Goal: Task Accomplishment & Management: Manage account settings

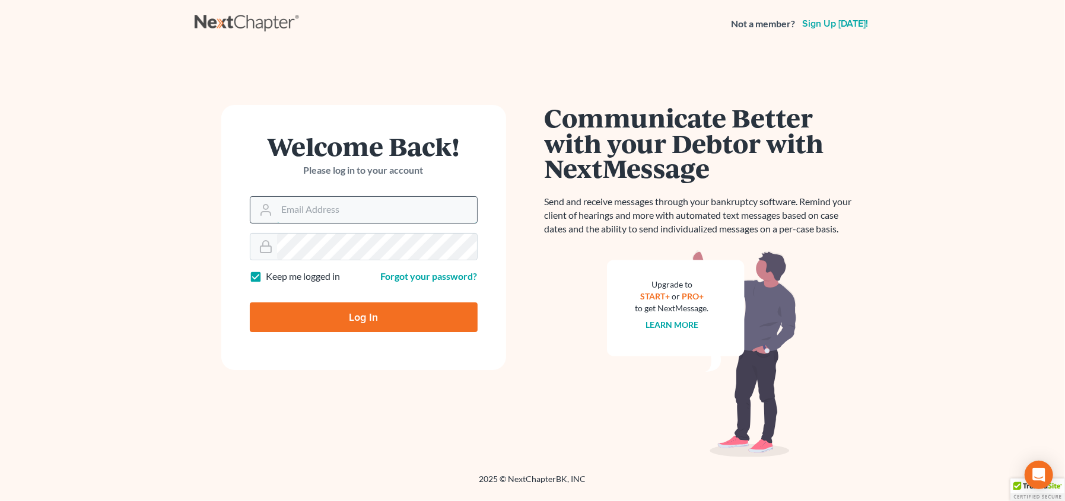
click at [328, 218] on input "Email Address" at bounding box center [377, 210] width 200 height 26
type input "[EMAIL_ADDRESS][DOMAIN_NAME]"
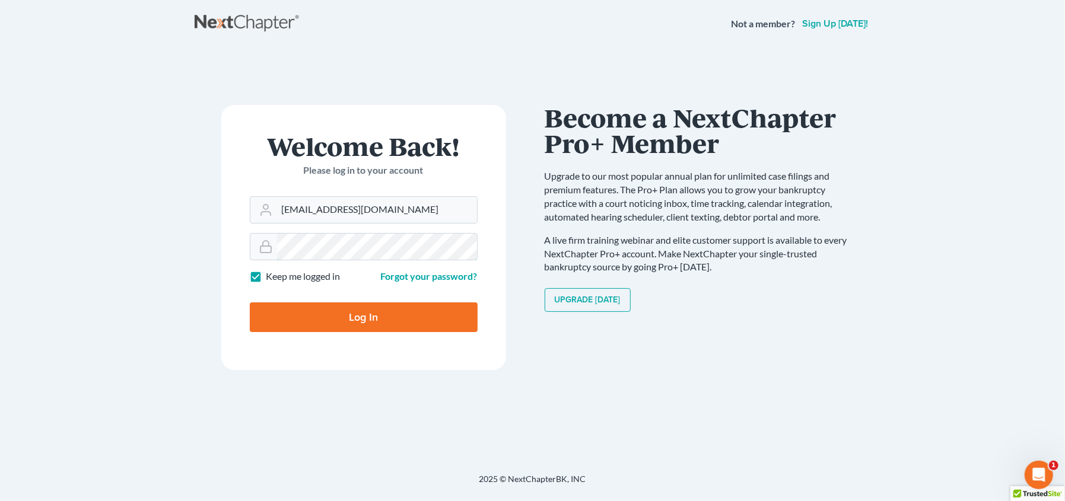
click at [250, 303] on input "Log In" at bounding box center [364, 318] width 228 height 30
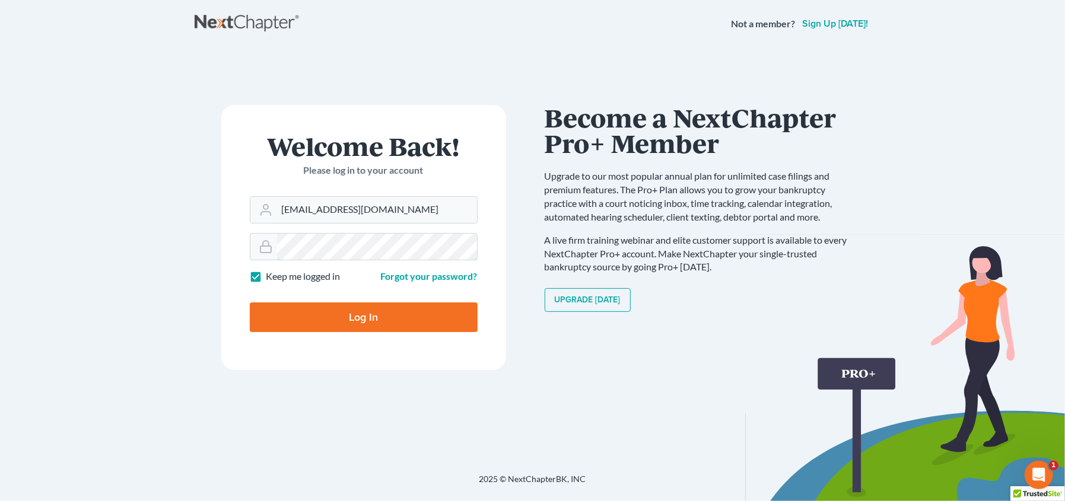
type input "Thinking..."
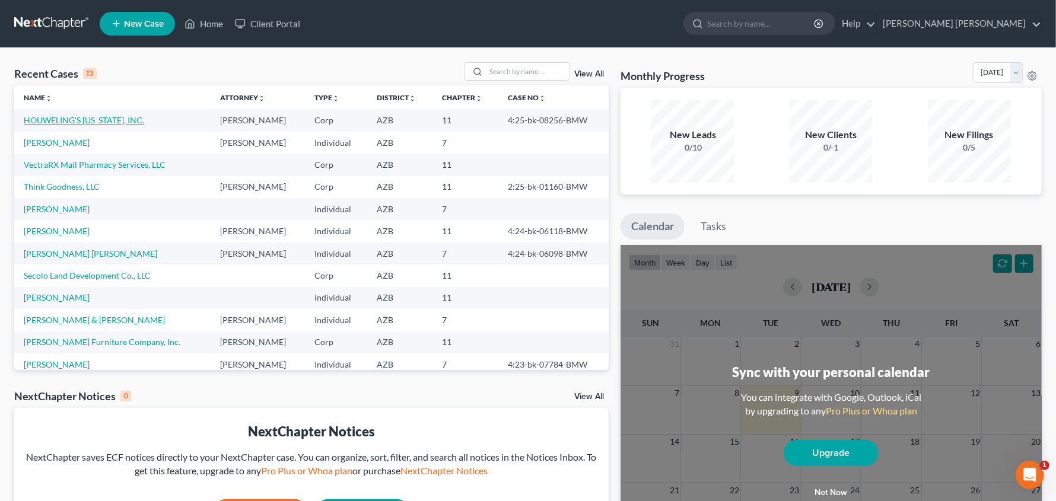
click at [93, 116] on link "HOUWELING'S [US_STATE], INC." at bounding box center [84, 120] width 120 height 10
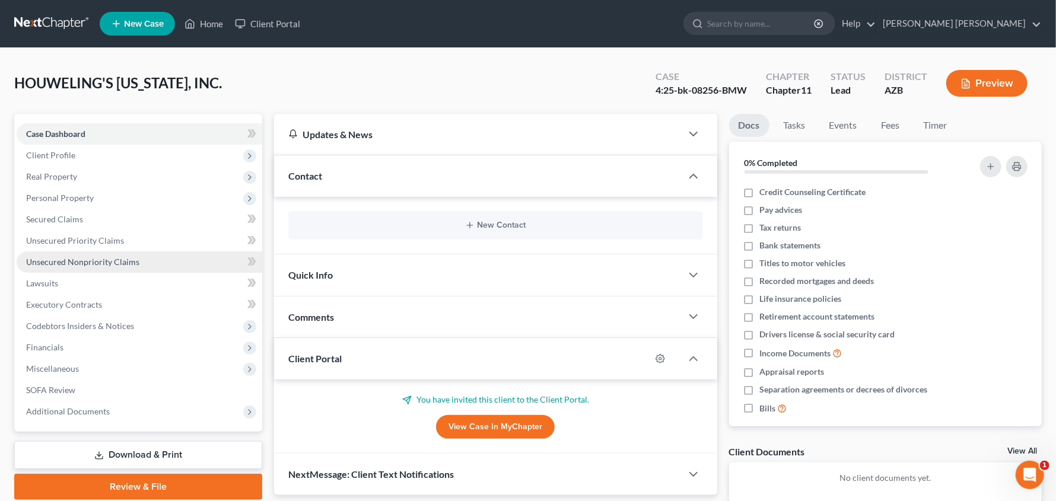
click at [111, 261] on span "Unsecured Nonpriority Claims" at bounding box center [82, 262] width 113 height 10
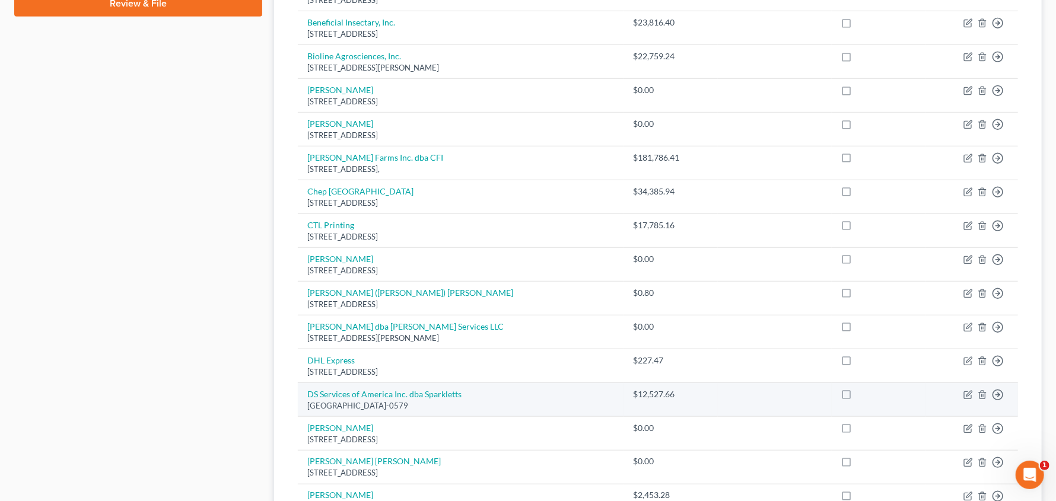
scroll to position [742, 0]
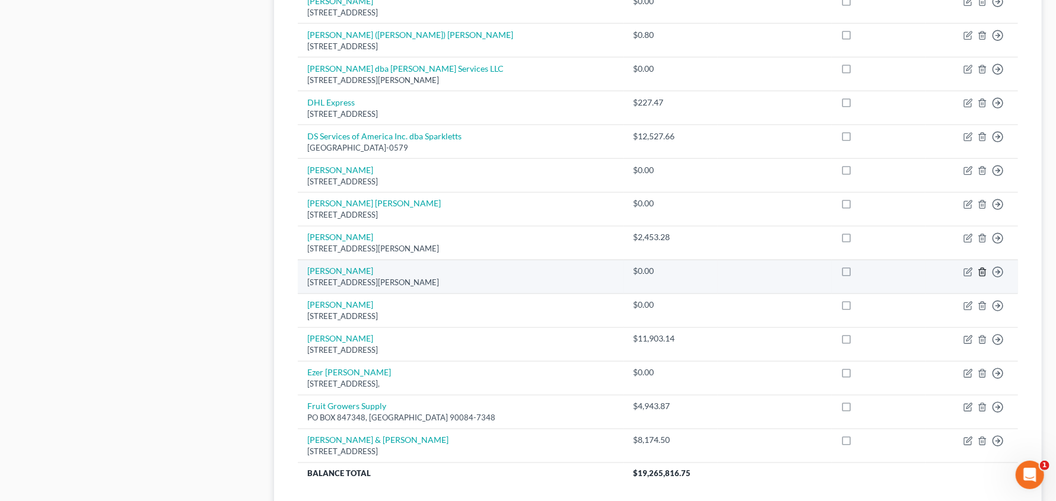
click at [983, 271] on icon "button" at bounding box center [982, 272] width 9 height 9
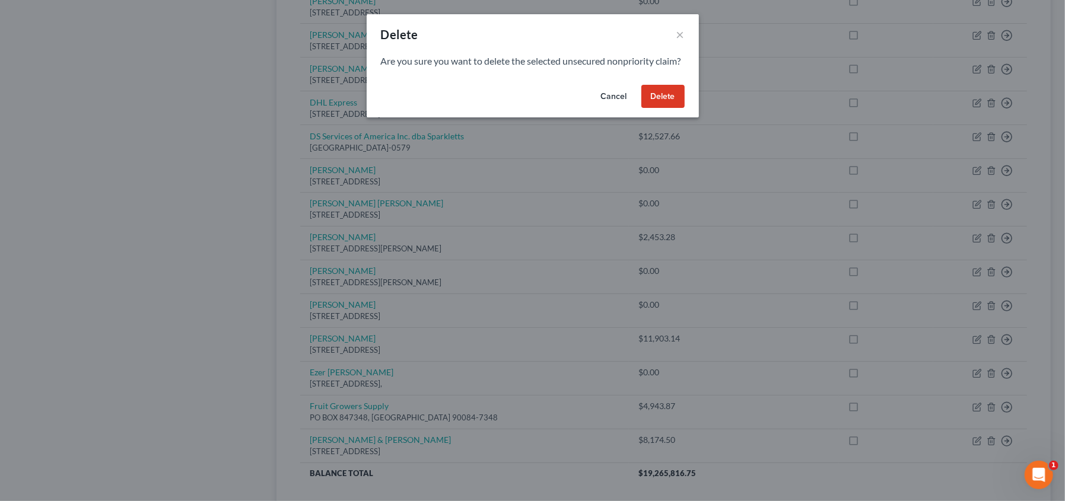
click at [665, 109] on button "Delete" at bounding box center [662, 97] width 43 height 24
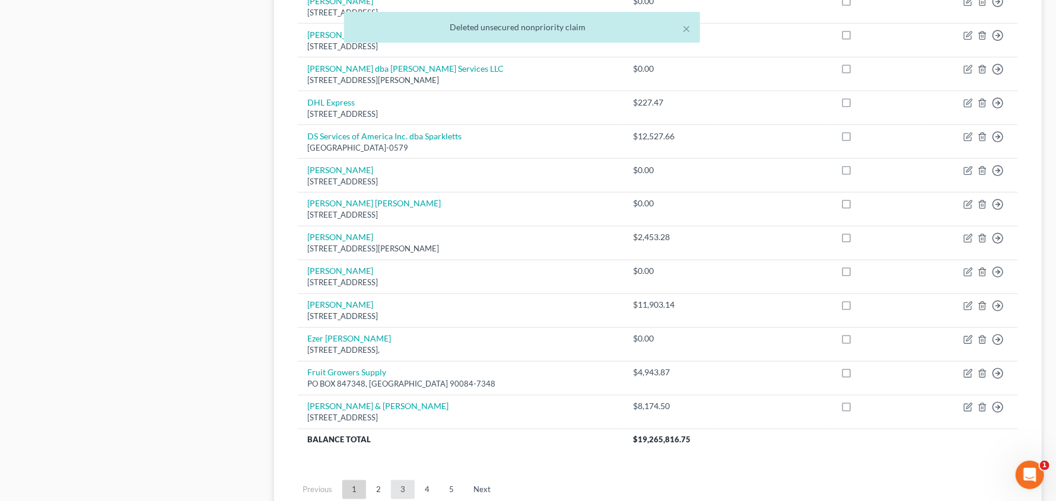
click at [398, 485] on link "3" at bounding box center [403, 490] width 24 height 19
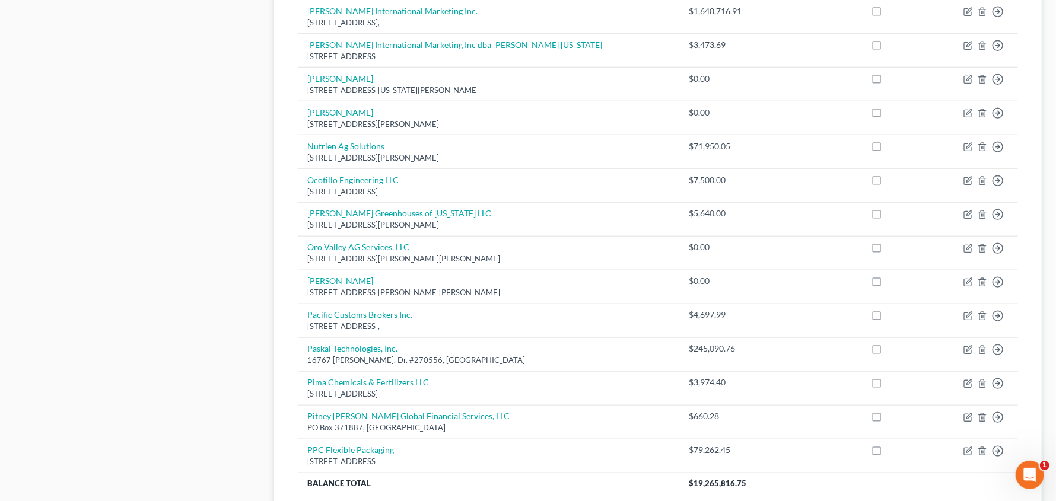
scroll to position [727, 0]
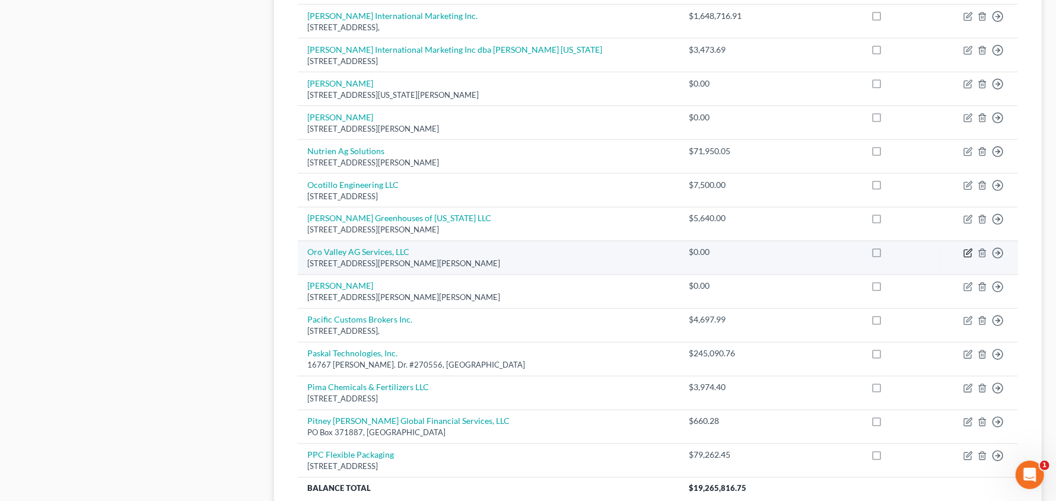
click at [965, 252] on icon "button" at bounding box center [968, 253] width 9 height 9
select select "3"
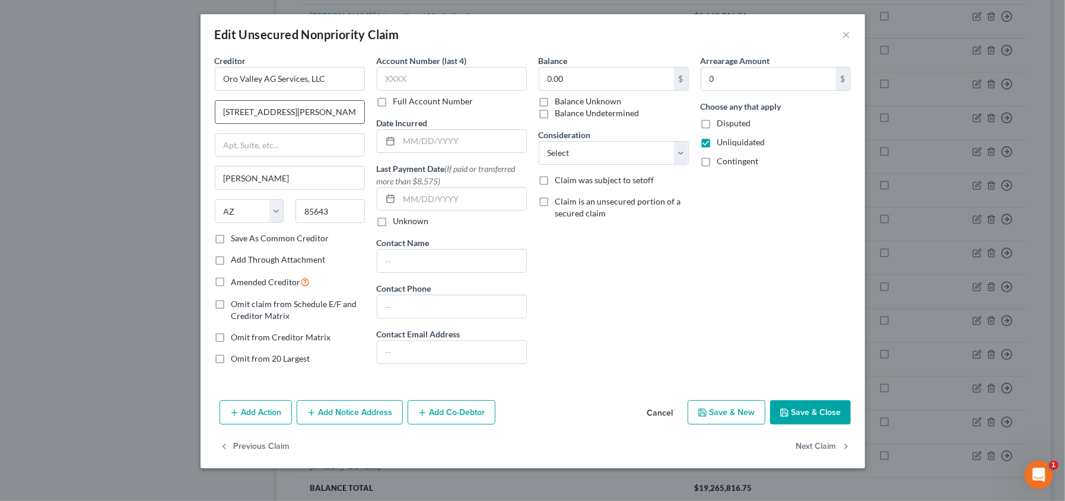
click at [252, 112] on input "[STREET_ADDRESS][PERSON_NAME]" at bounding box center [289, 112] width 149 height 23
type input "[STREET_ADDRESS][PERSON_NAME]"
click at [796, 411] on button "Save & Close" at bounding box center [810, 413] width 81 height 25
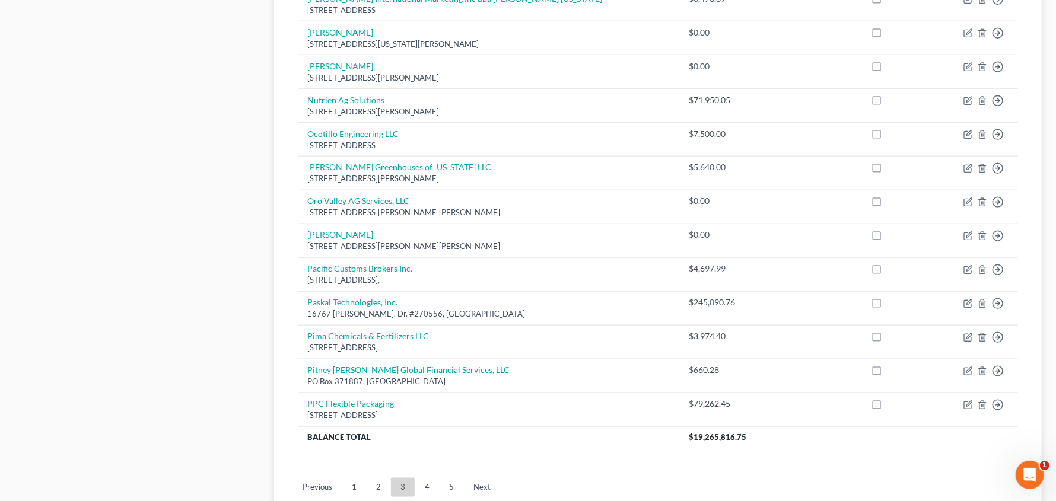
scroll to position [871, 0]
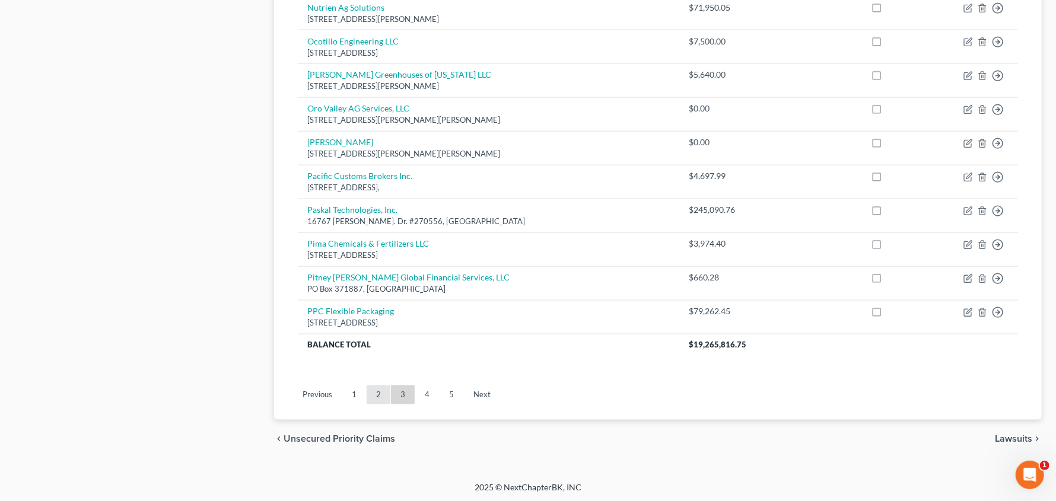
click at [382, 394] on link "2" at bounding box center [379, 395] width 24 height 19
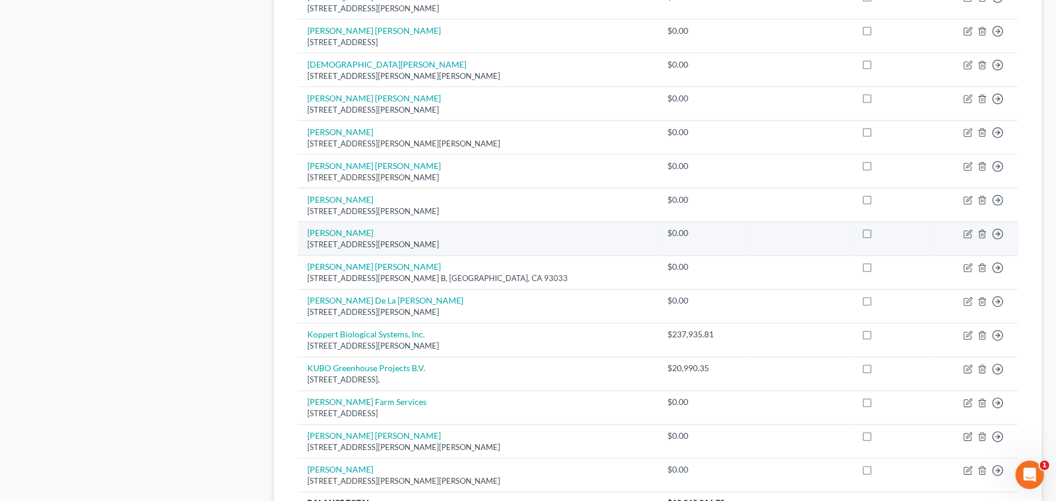
scroll to position [722, 0]
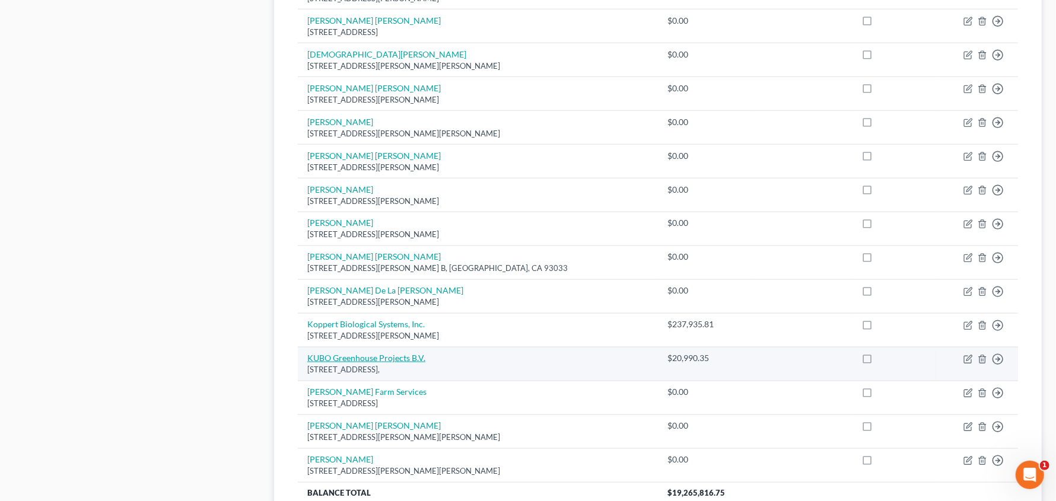
click at [401, 357] on link "KUBO Greenhouse Projects B.V." at bounding box center [366, 358] width 118 height 10
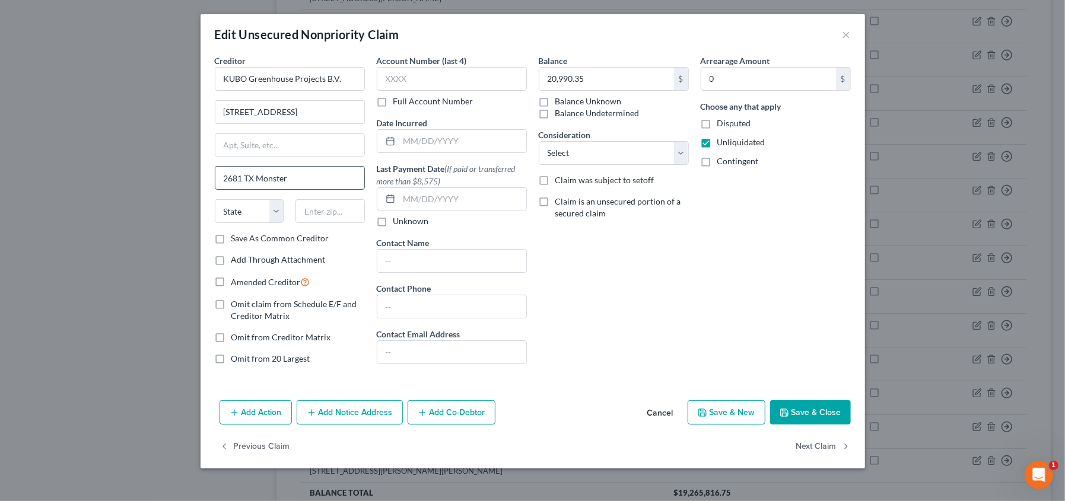
click at [293, 179] on input "2681 TX Monster" at bounding box center [289, 178] width 149 height 23
type input "2681 [GEOGRAPHIC_DATA] Monster [GEOGRAPHIC_DATA]"
click at [832, 412] on button "Save & Close" at bounding box center [810, 413] width 81 height 25
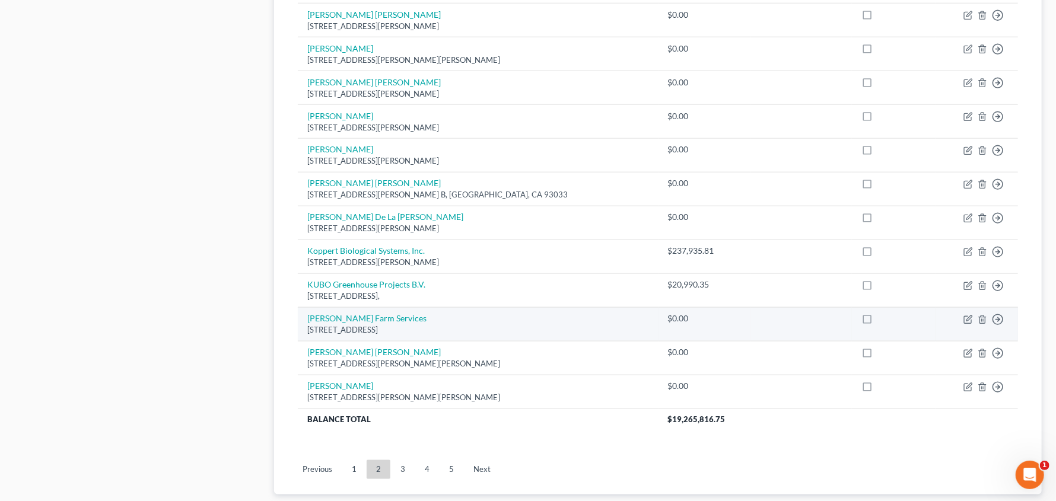
scroll to position [871, 0]
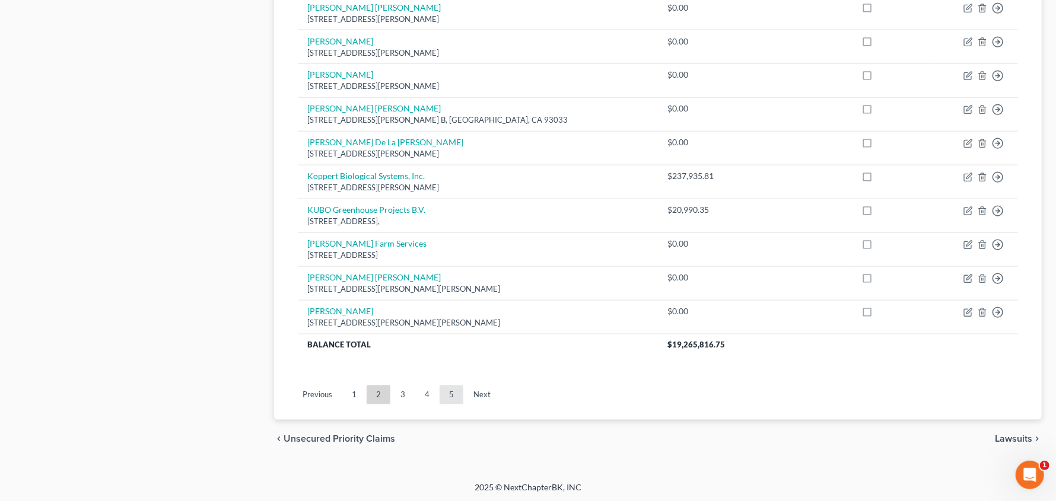
click at [452, 398] on link "5" at bounding box center [452, 395] width 24 height 19
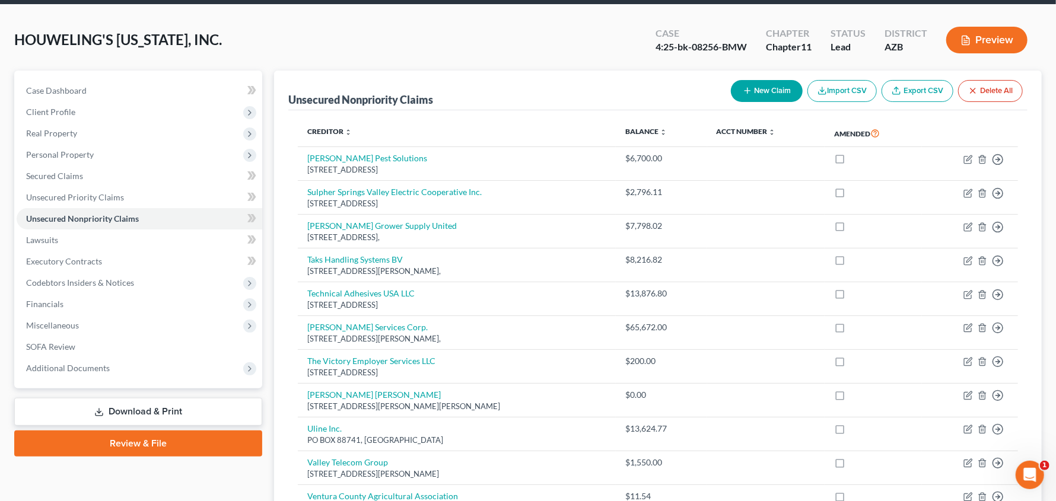
scroll to position [499, 0]
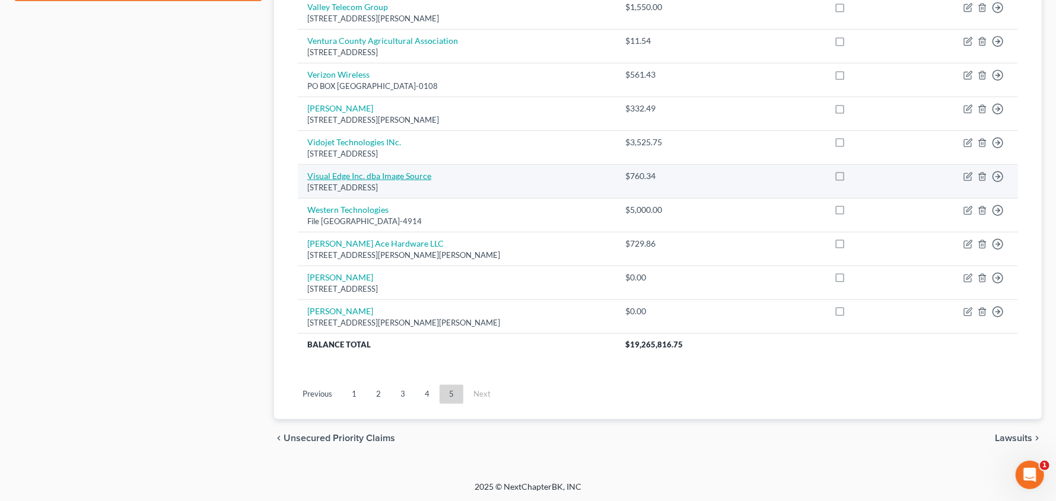
click at [347, 176] on link "Visual Edge Inc. dba Image Source" at bounding box center [369, 176] width 124 height 10
select select "4"
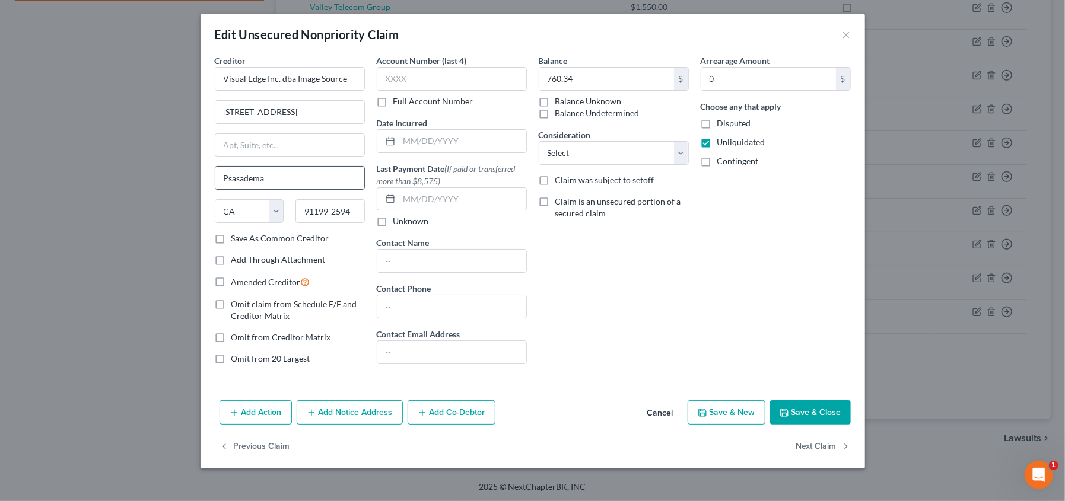
drag, startPoint x: 256, startPoint y: 176, endPoint x: 298, endPoint y: 168, distance: 42.8
click at [256, 176] on input "Psasadema" at bounding box center [289, 178] width 149 height 23
type input "[GEOGRAPHIC_DATA]"
click at [816, 414] on button "Save & Close" at bounding box center [810, 413] width 81 height 25
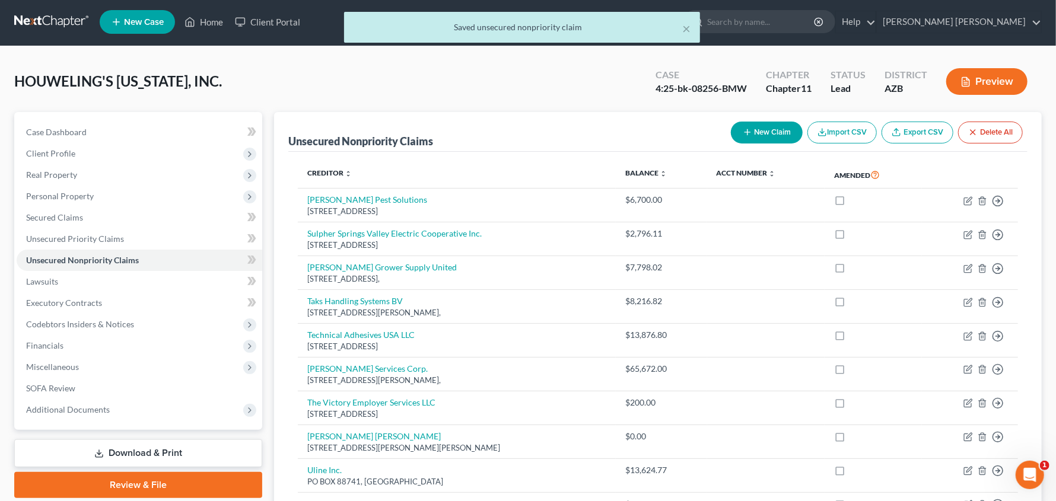
scroll to position [0, 0]
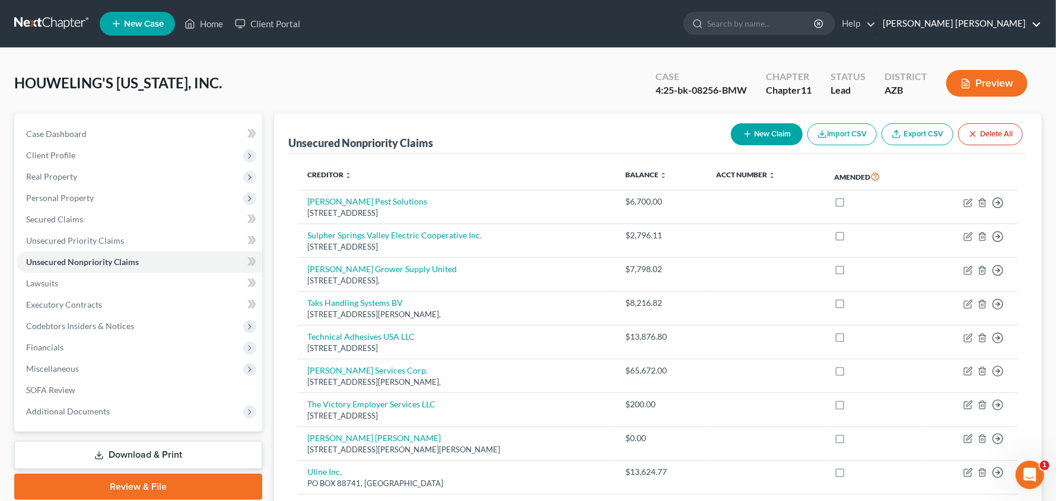
click at [1039, 22] on link "[PERSON_NAME] [PERSON_NAME]" at bounding box center [959, 23] width 164 height 21
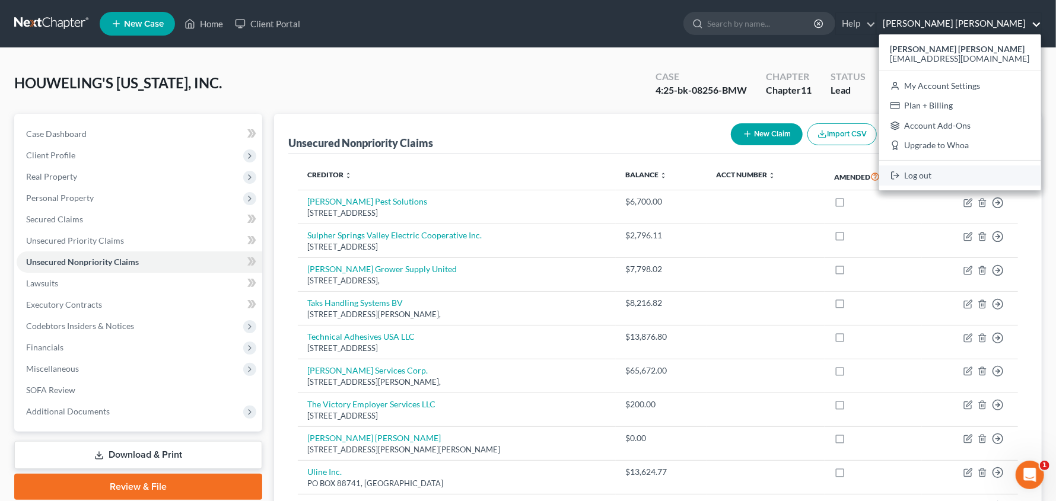
click at [974, 177] on link "Log out" at bounding box center [960, 176] width 162 height 20
